Goal: Use online tool/utility: Utilize a website feature to perform a specific function

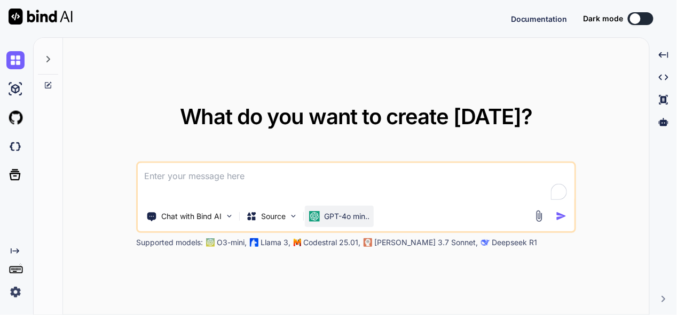
click at [325, 220] on p "GPT-4o min.." at bounding box center [346, 216] width 45 height 11
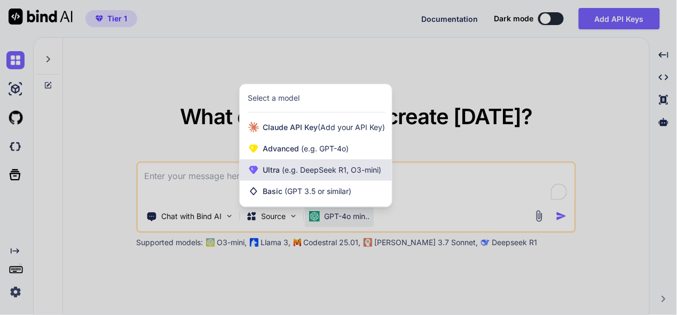
click at [347, 169] on span "(e.g. DeepSeek R1, O3-mini)" at bounding box center [330, 169] width 101 height 9
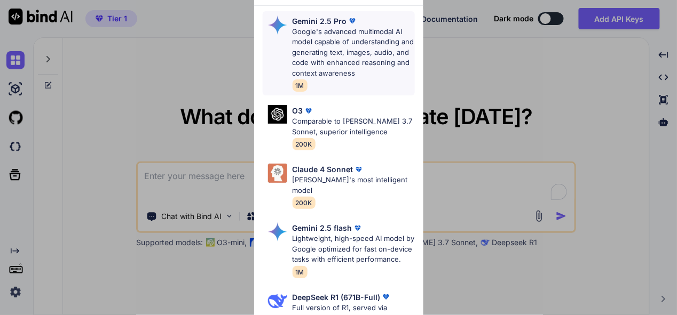
click at [344, 50] on p "Google's advanced multimodal AI model capable of understanding and generating t…" at bounding box center [353, 53] width 122 height 52
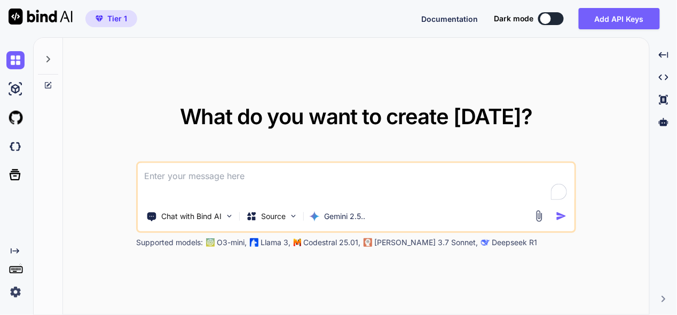
type textarea "x"
click at [310, 181] on textarea at bounding box center [356, 182] width 437 height 39
type textarea "h"
type textarea "x"
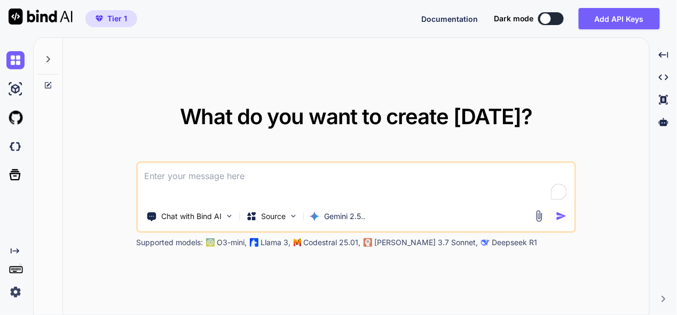
type textarea "t"
type textarea "x"
type textarea "th"
type textarea "x"
type textarea "thi"
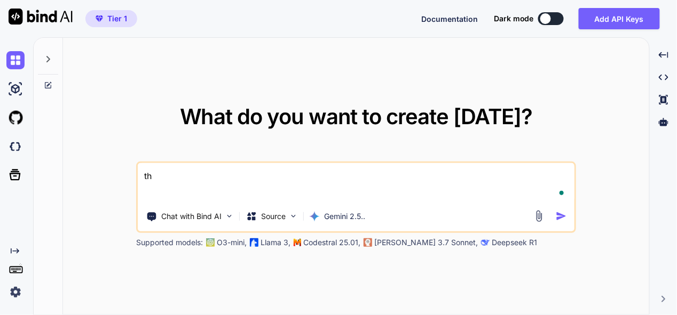
type textarea "x"
type textarea "this"
type textarea "x"
type textarea "this"
type textarea "x"
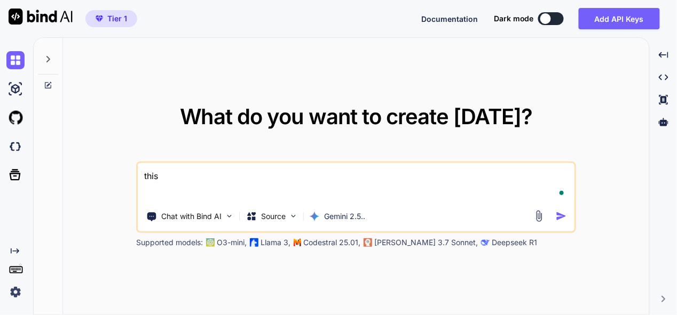
type textarea "this i"
type textarea "x"
type textarea "this is"
type textarea "x"
type textarea "this is"
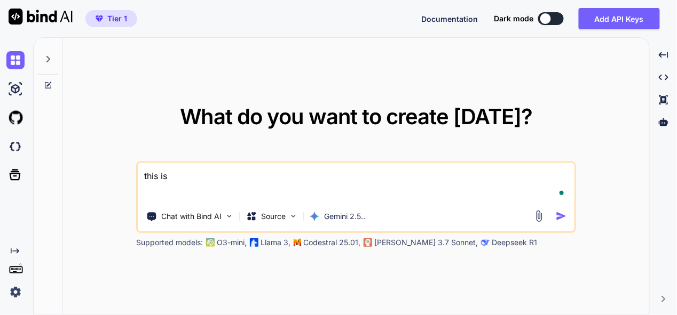
type textarea "x"
type textarea "this is m"
type textarea "x"
type textarea "this is my"
type textarea "x"
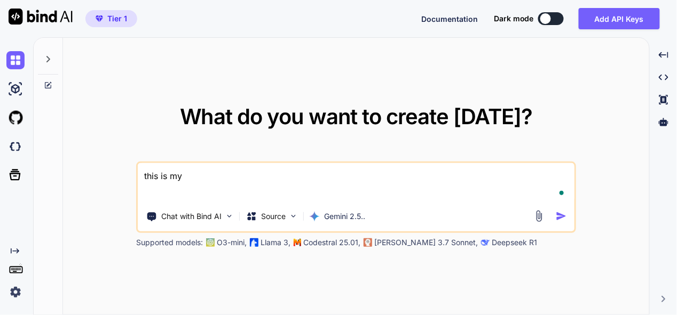
type textarea "this is my"
type textarea "x"
type textarea "this is my t"
type textarea "x"
type textarea "this is my to"
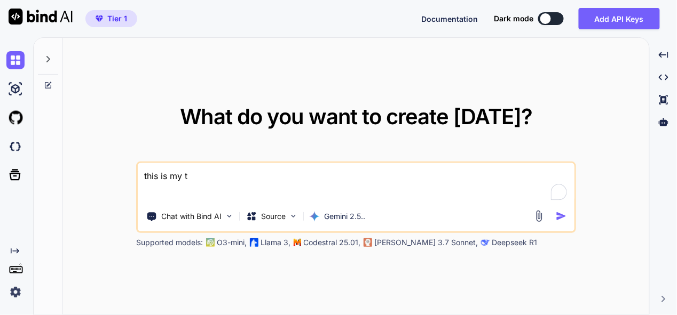
type textarea "x"
type textarea "this is my too"
type textarea "x"
type textarea "this is my tool"
type textarea "x"
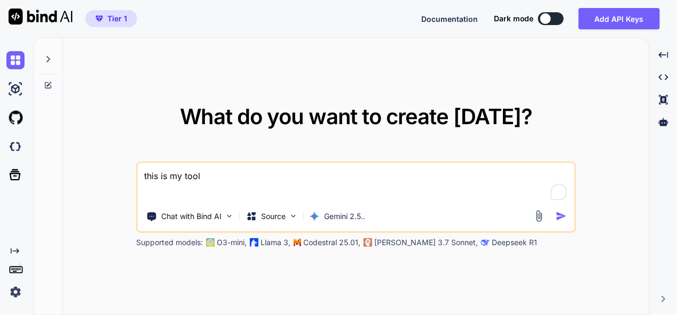
type textarea "this is my tool"
type textarea "x"
type textarea "this is my tool c"
type textarea "x"
type textarea "this is my tool cs"
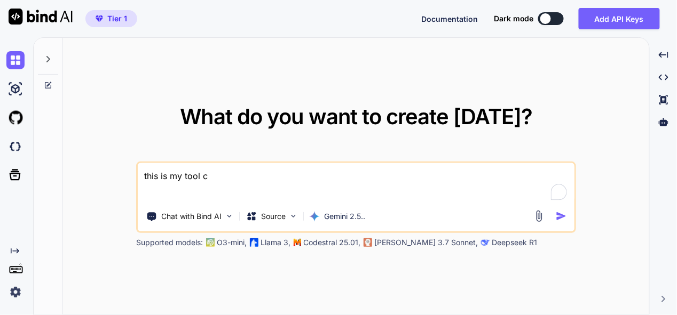
type textarea "x"
type textarea "this is my tool css"
type textarea "x"
type textarea "this is my tool css"
type textarea "x"
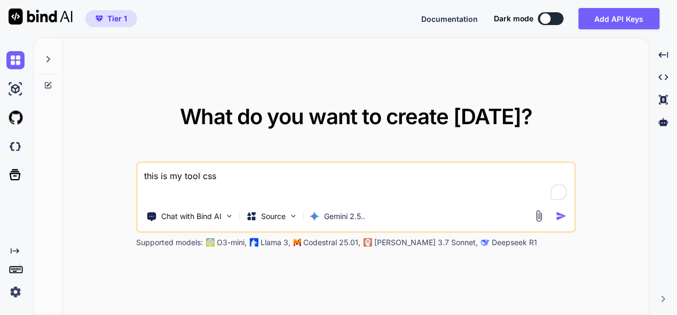
type textarea "this is my tool css f"
type textarea "x"
type textarea "this is my tool css fi"
type textarea "x"
type textarea "this is my tool css fil"
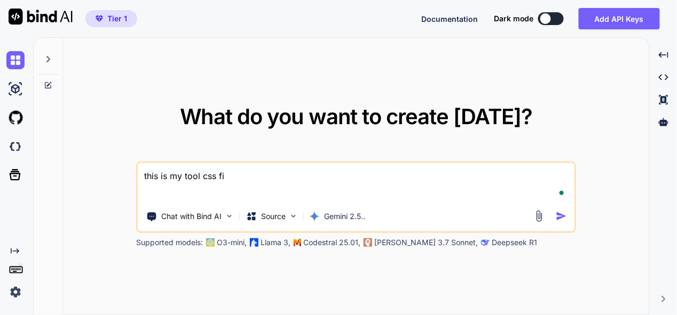
type textarea "x"
type textarea "this is my tool css file"
type textarea "x"
type textarea "this is my tool css file"
type textarea "x"
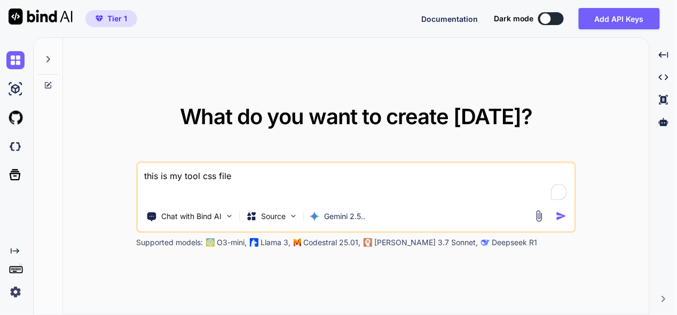
type textarea "this is my tool css file -"
type textarea "x"
type textarea "this is my tool css file -"
type textarea "x"
type textarea "this is my tool css file - ""
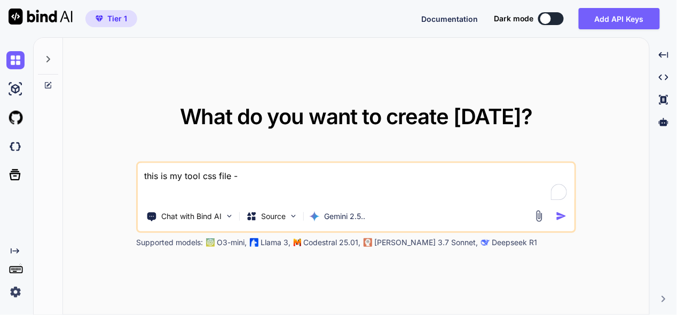
type textarea "x"
type textarea "this is my tool css file - """
type textarea "x"
paste textarea "/* ========================================================================== 1…"
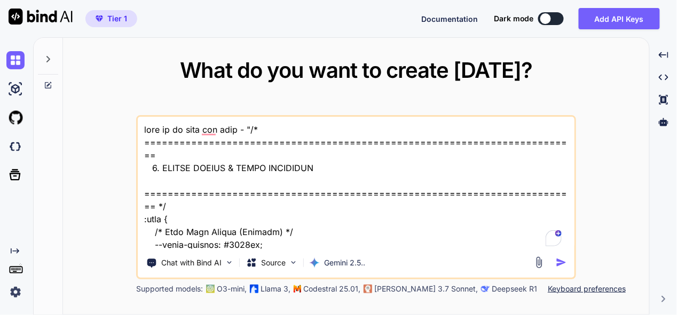
scroll to position [5315, 0]
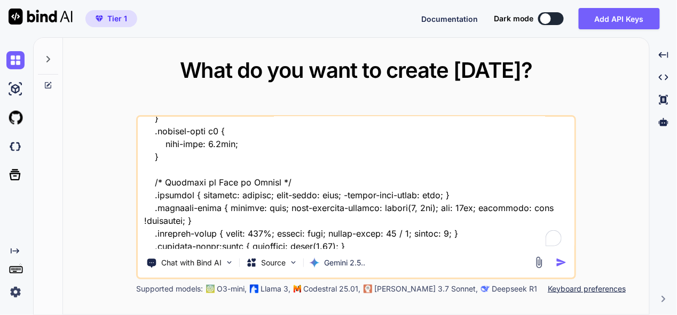
click at [193, 246] on textarea at bounding box center [356, 183] width 437 height 132
paste textarea ":root { --primary: #6C63FF; --primary-dark: #564FD8; --secondary: #FF6584; --ac…"
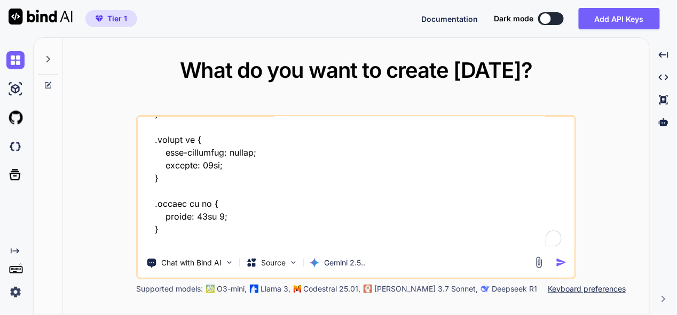
click at [185, 240] on textarea at bounding box center [356, 183] width 437 height 132
type textarea "this is my tool css file - "/* ================================================…"
click at [562, 264] on img "button" at bounding box center [561, 262] width 11 height 11
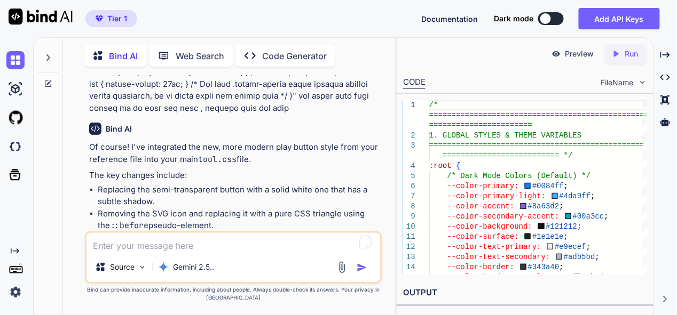
scroll to position [6608, 0]
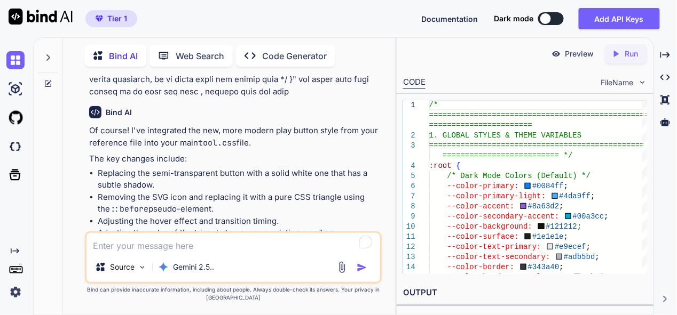
click at [351, 275] on img at bounding box center [353, 279] width 9 height 9
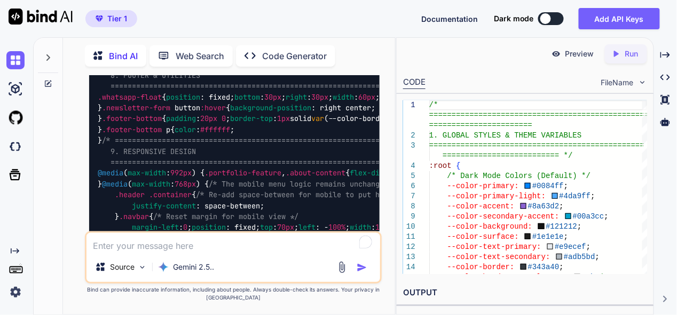
scroll to position [7569, 0]
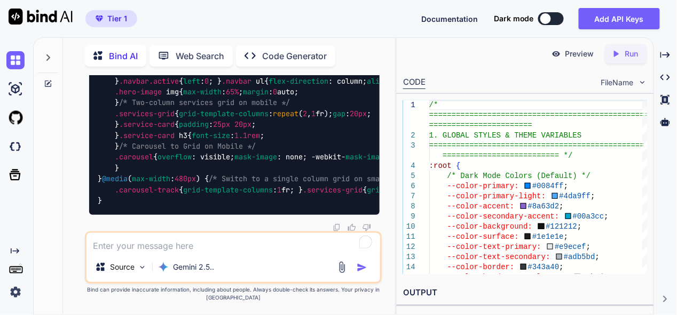
click at [232, 243] on textarea at bounding box center [232, 242] width 293 height 19
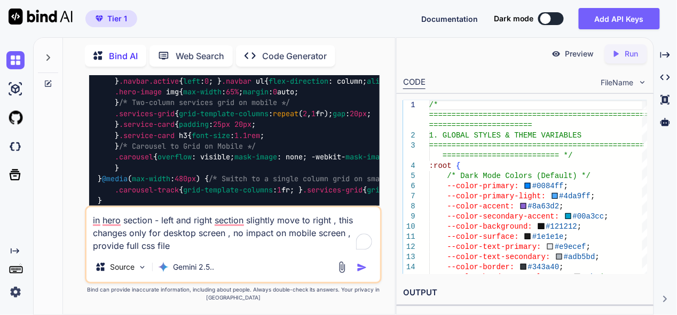
type textarea "in hero section - left and right section slightly move to right , this changes …"
click at [359, 267] on img "button" at bounding box center [362, 268] width 11 height 11
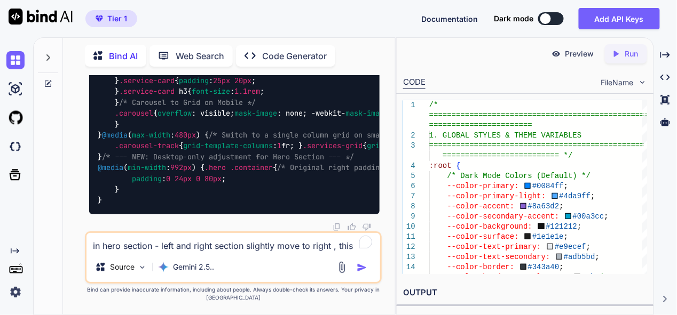
scroll to position [11036, 0]
click at [193, 249] on textarea "in hero section - left and right section slightly move to right , this changes …" at bounding box center [232, 242] width 293 height 19
type textarea "slightly more"
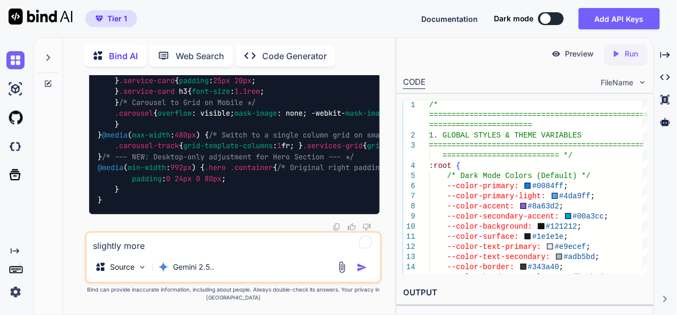
click at [361, 266] on img "button" at bounding box center [362, 268] width 11 height 11
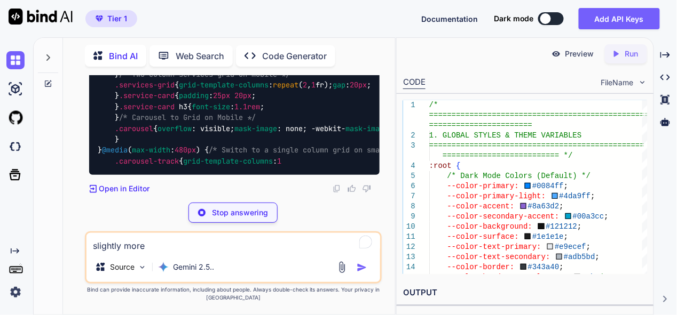
scroll to position [15456, 0]
